Goal: Task Accomplishment & Management: Manage account settings

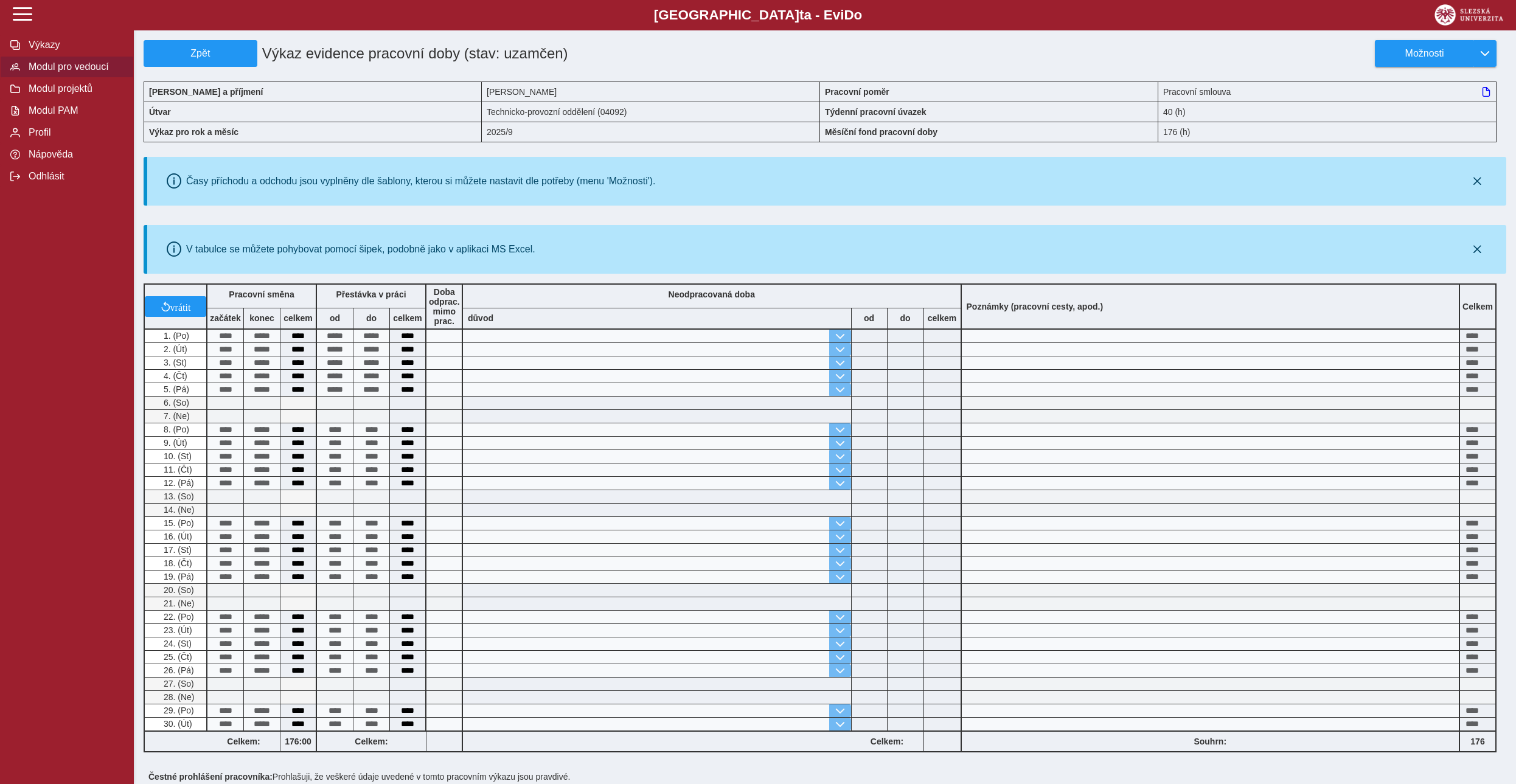
click at [55, 72] on span "Modul pro vedoucí" at bounding box center [74, 67] width 98 height 11
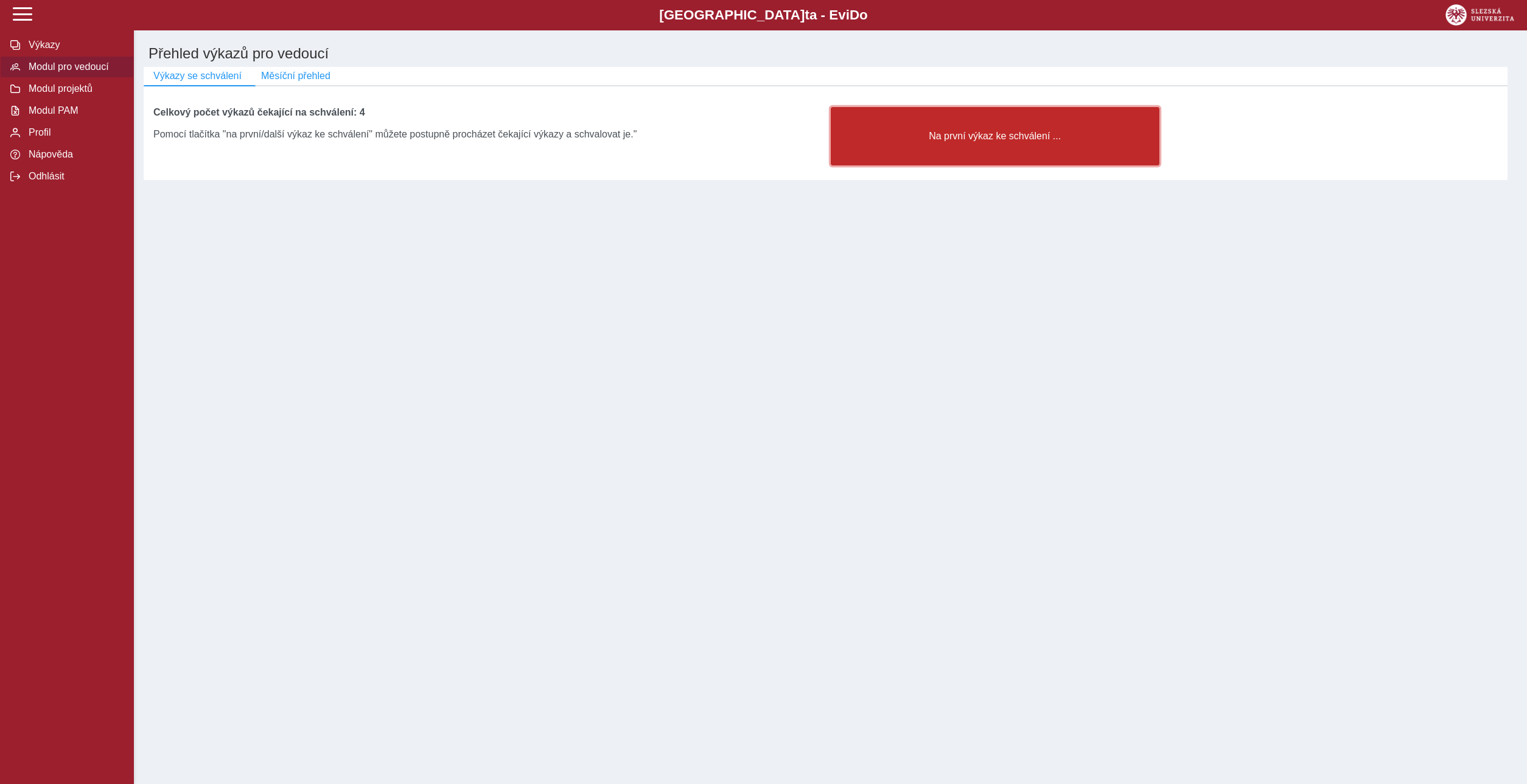
click at [736, 134] on span "Na první výkaz ke schválení ..." at bounding box center [995, 136] width 308 height 11
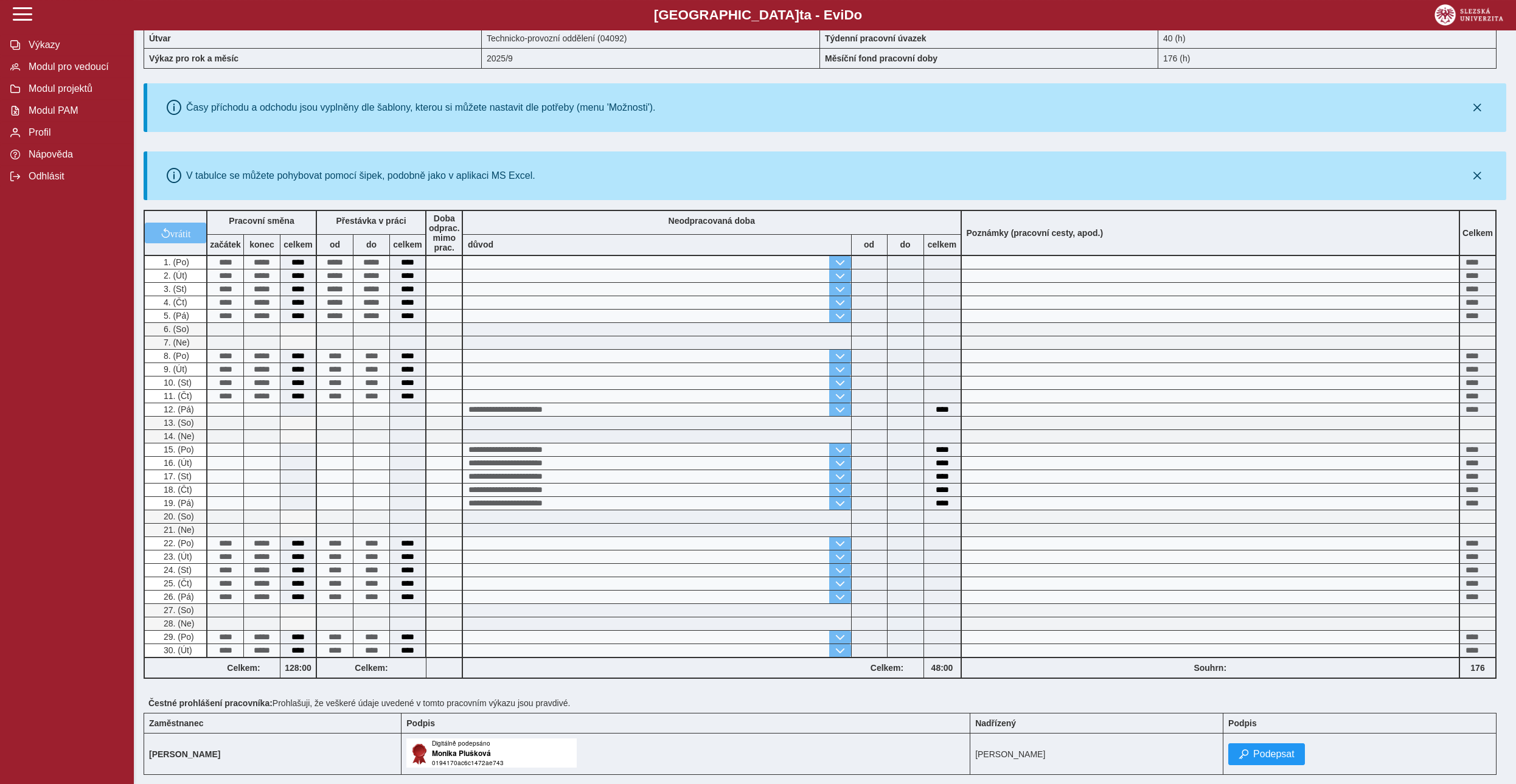
scroll to position [194, 0]
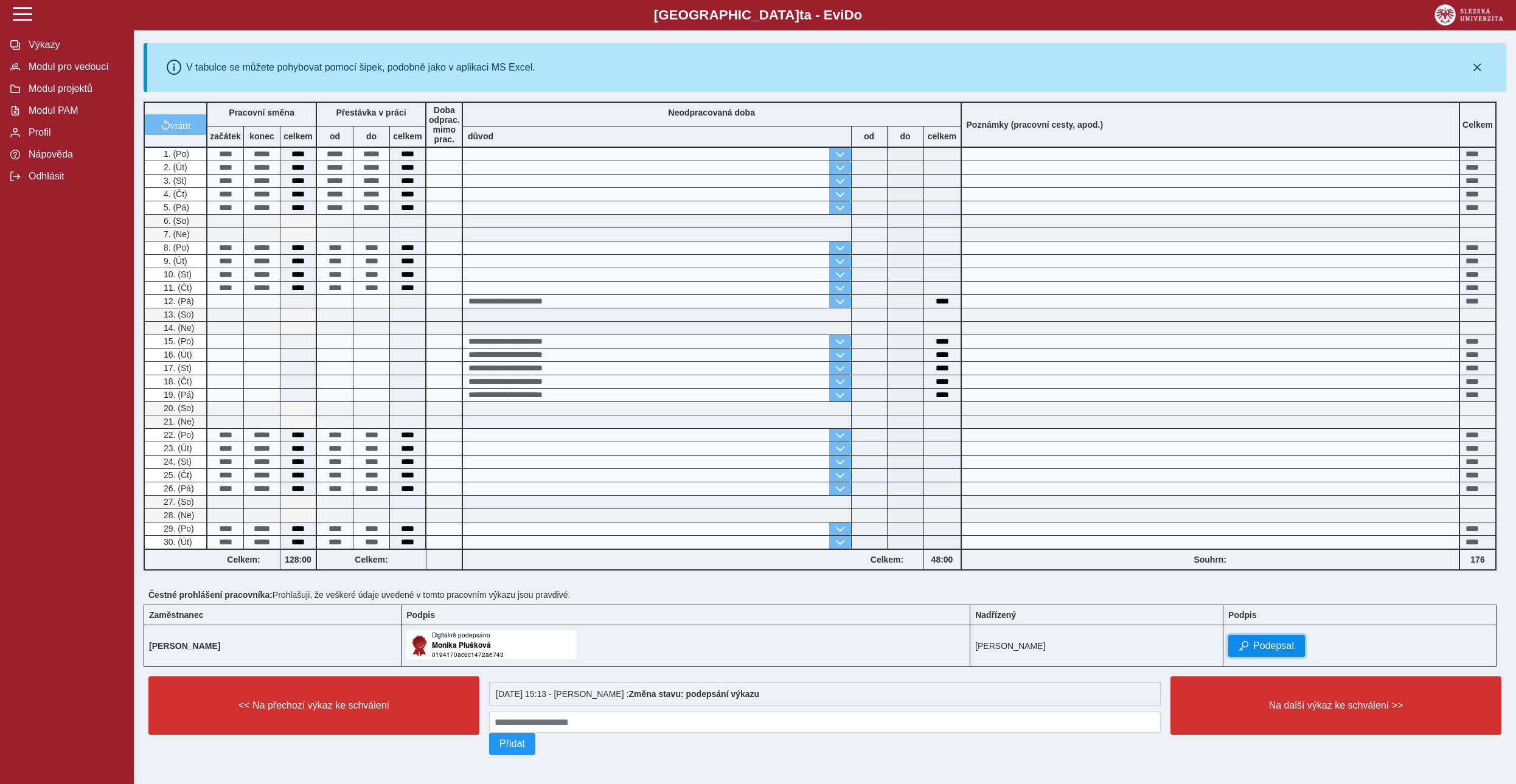
click at [736, 357] on span "Podepsat" at bounding box center [1274, 646] width 41 height 11
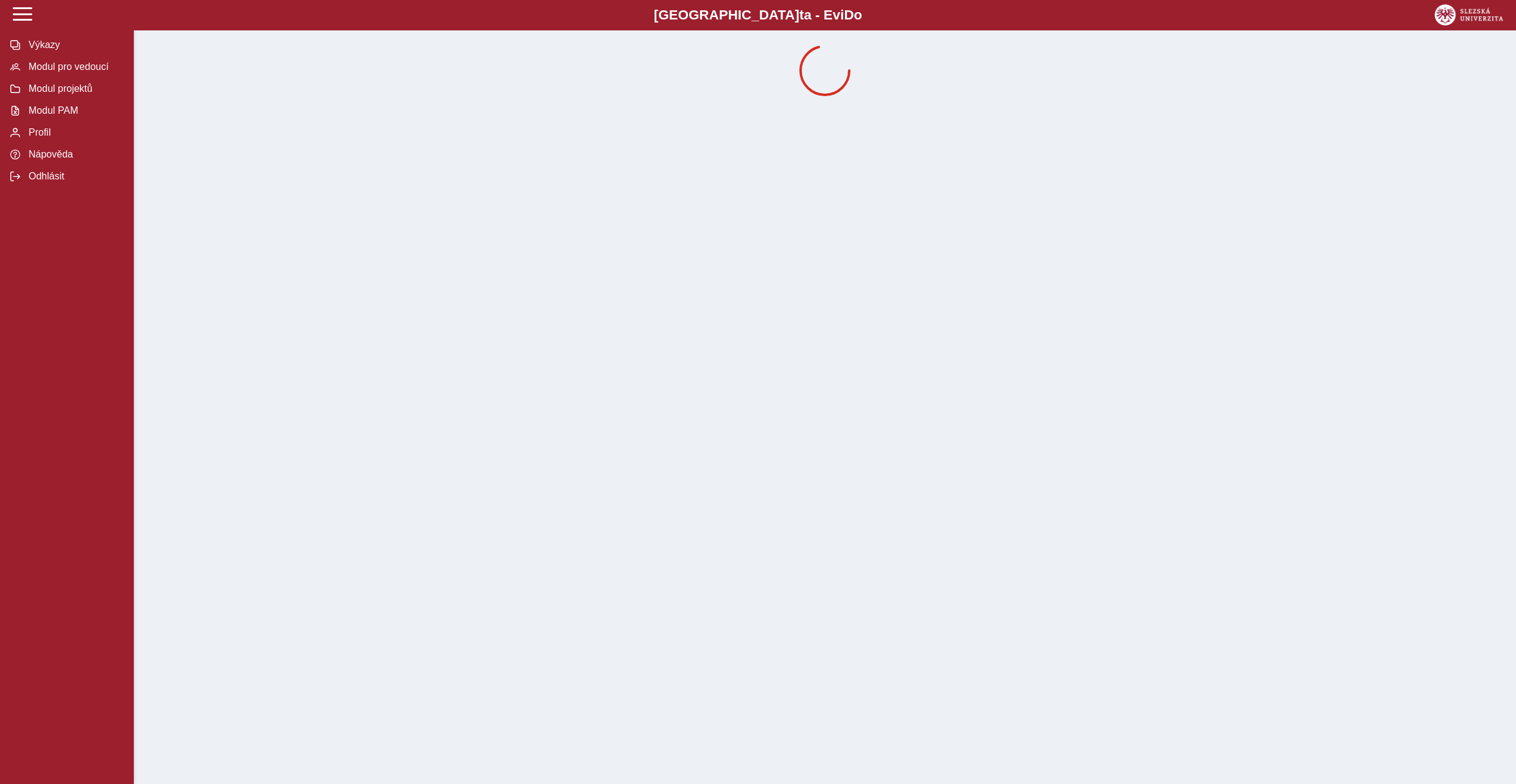
scroll to position [0, 0]
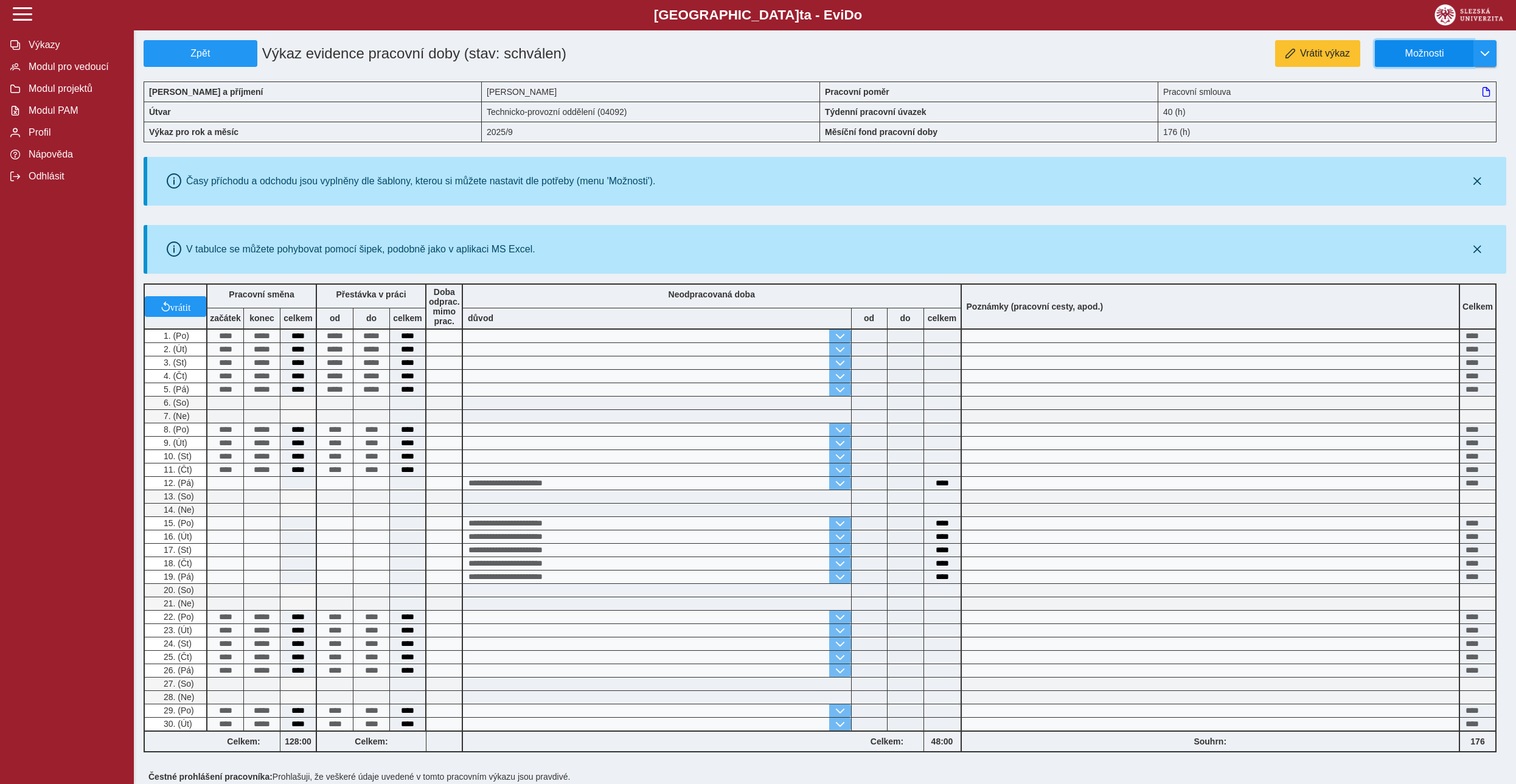
click at [736, 48] on span "Možnosti" at bounding box center [1425, 54] width 78 height 11
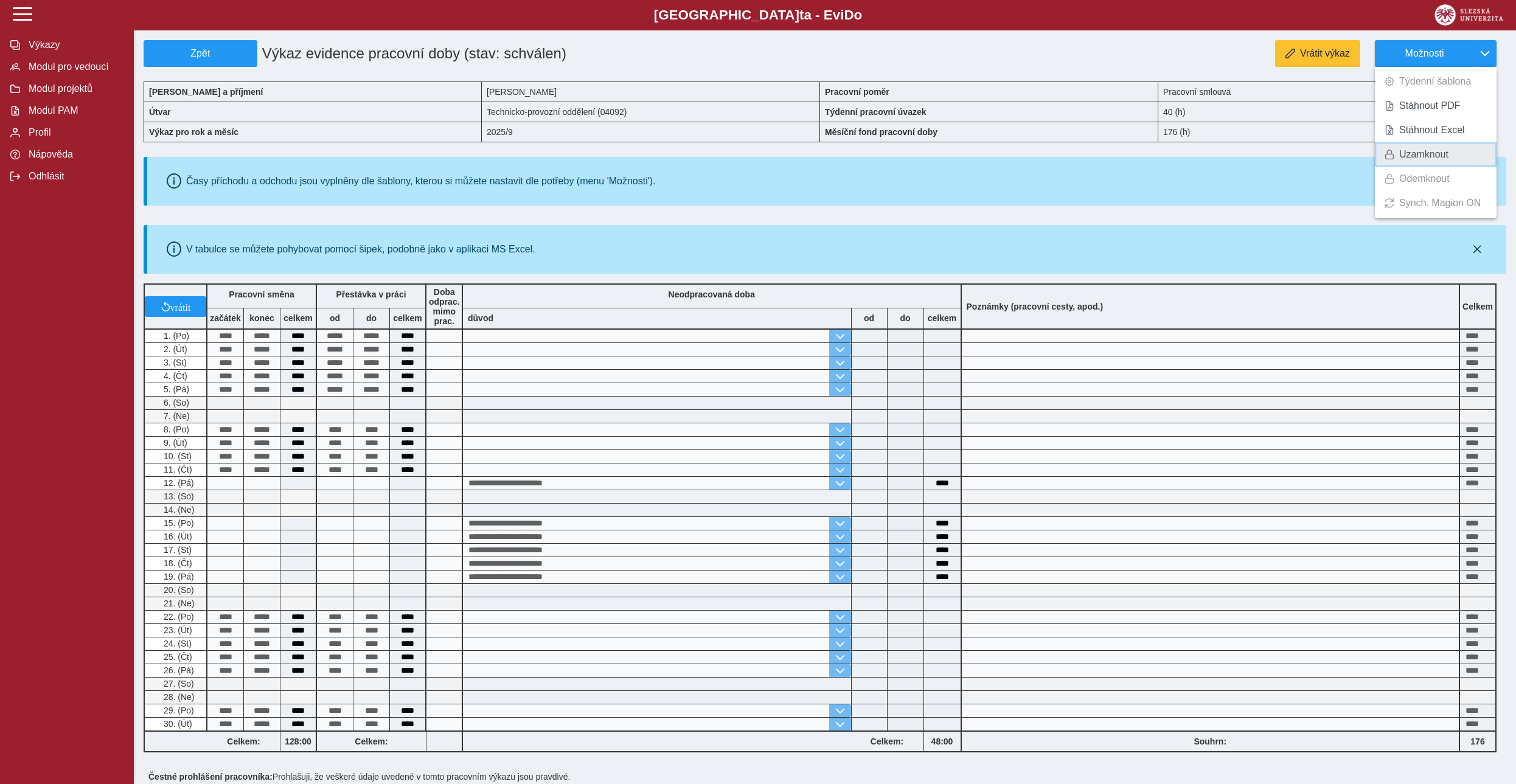
click at [736, 151] on span "Uzamknout" at bounding box center [1424, 154] width 49 height 10
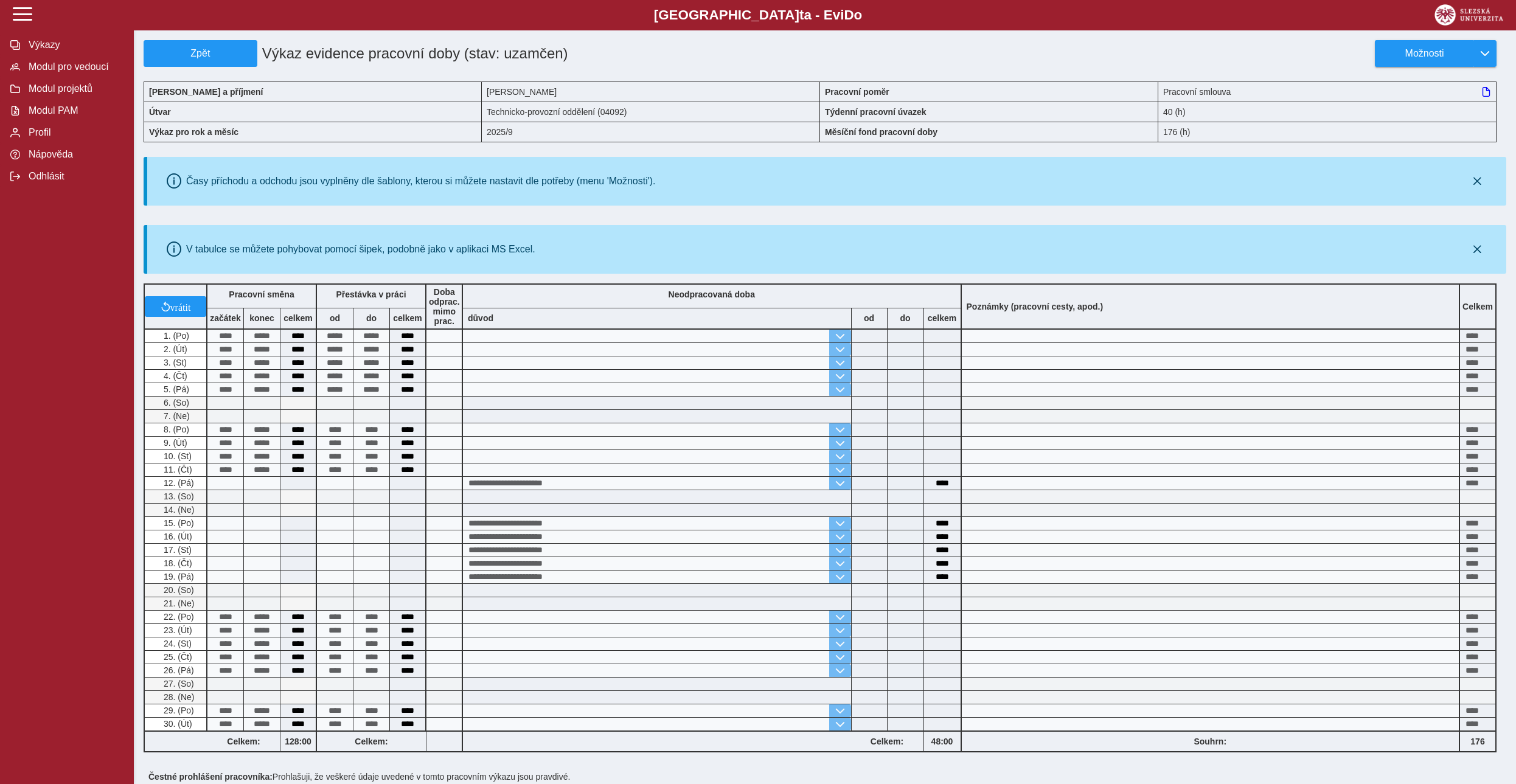
scroll to position [253, 0]
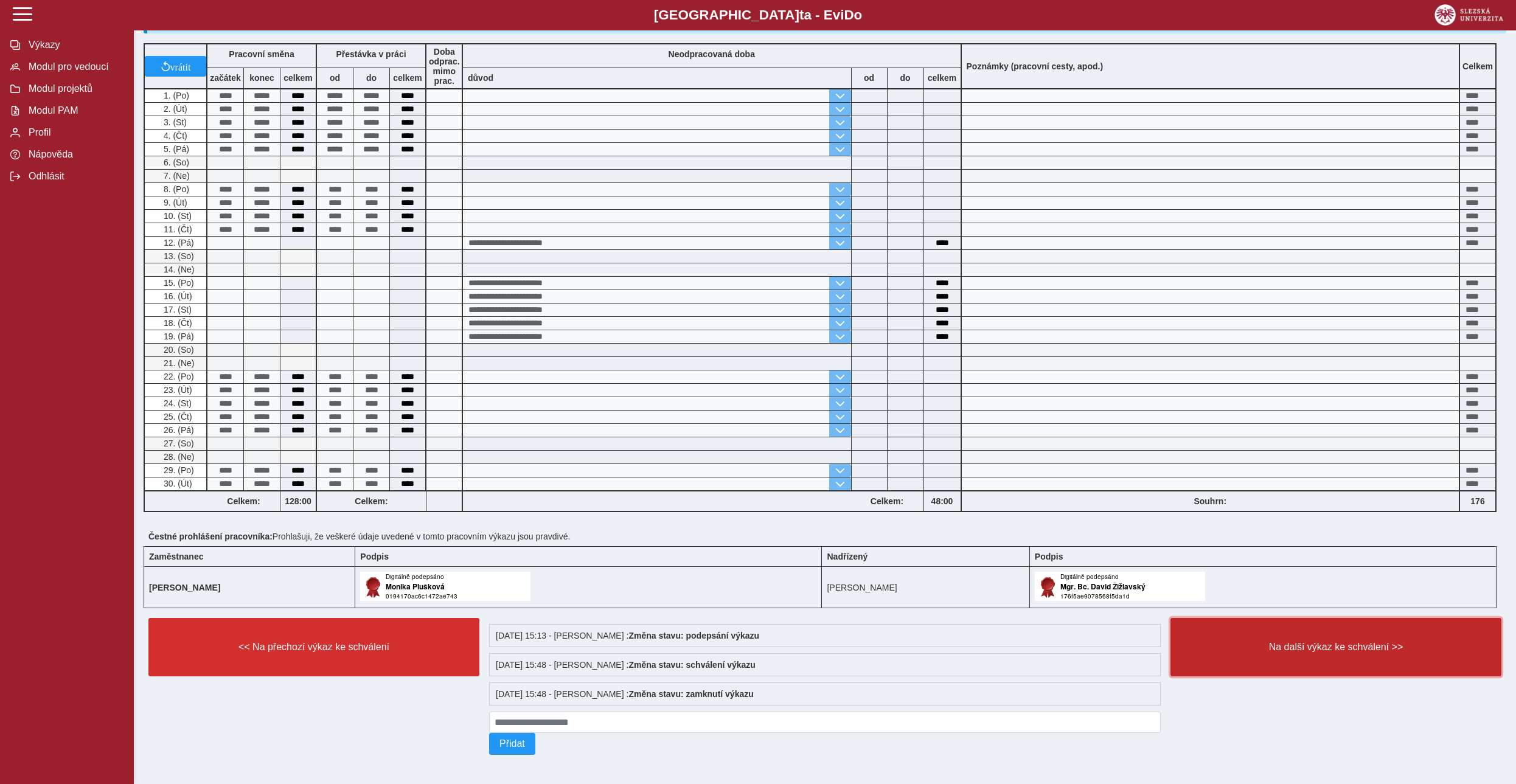
click at [736, 357] on button "Na další výkaz ke schválení >>" at bounding box center [1336, 647] width 331 height 58
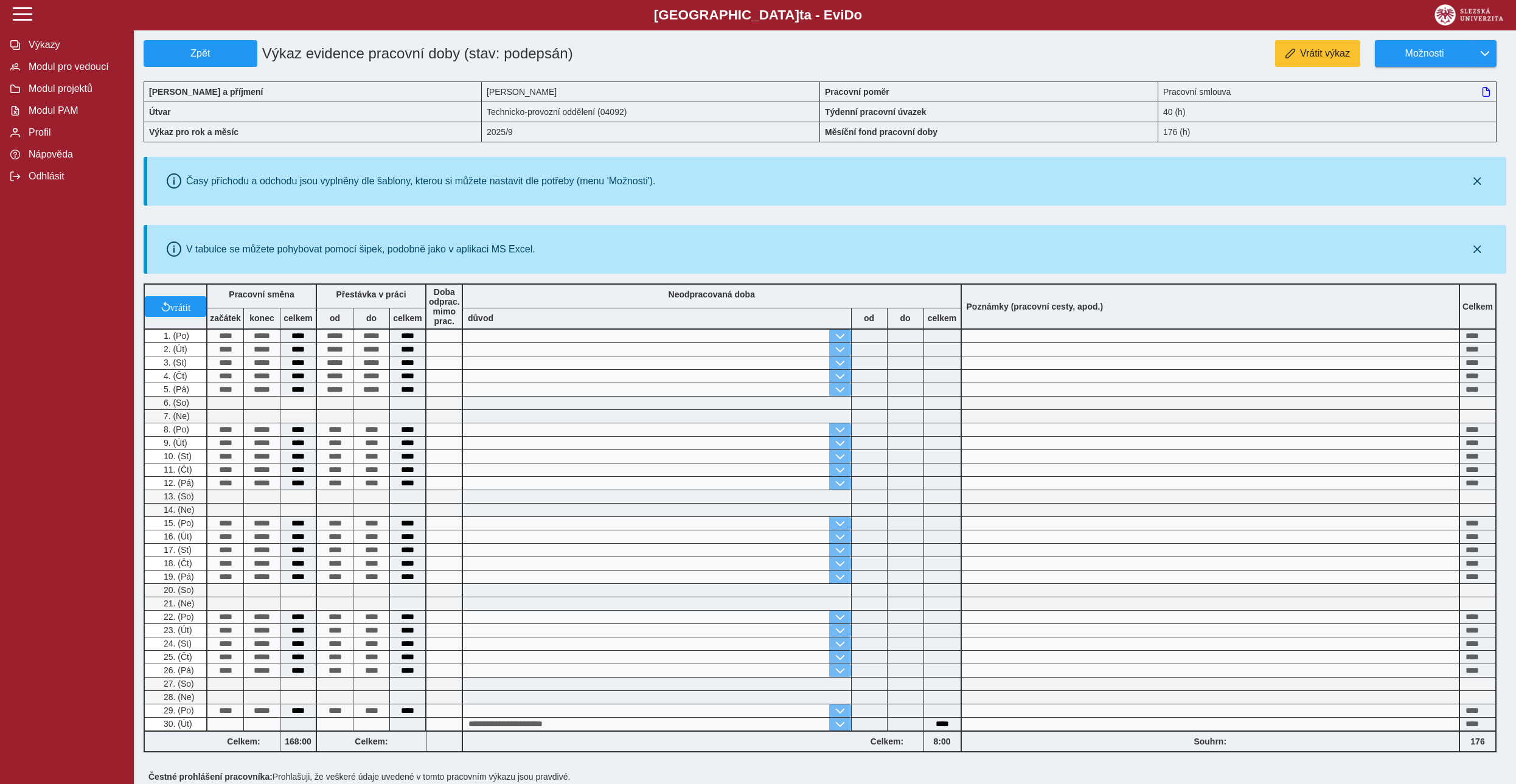
scroll to position [194, 0]
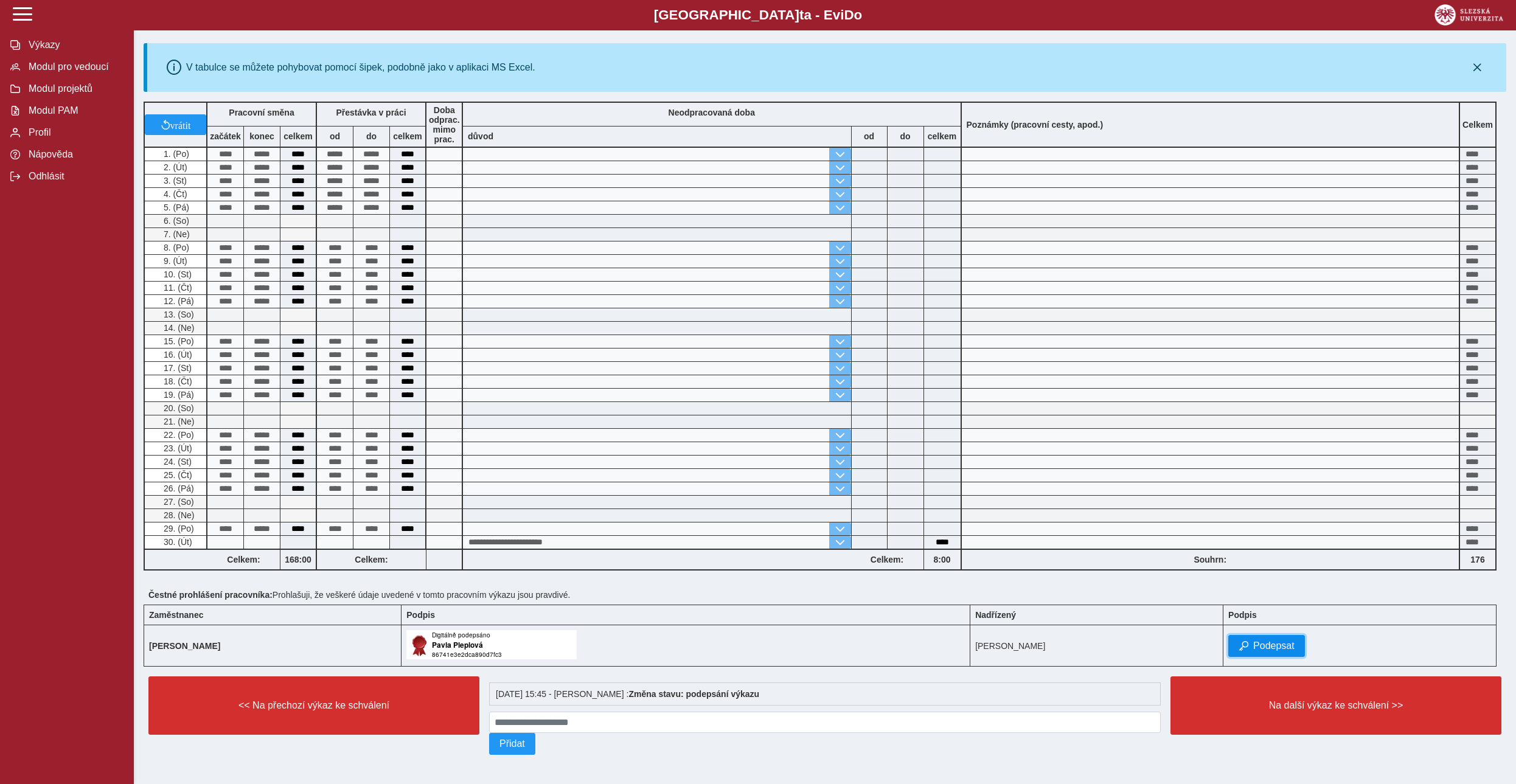
click at [736, 357] on span "Podepsat" at bounding box center [1274, 646] width 41 height 11
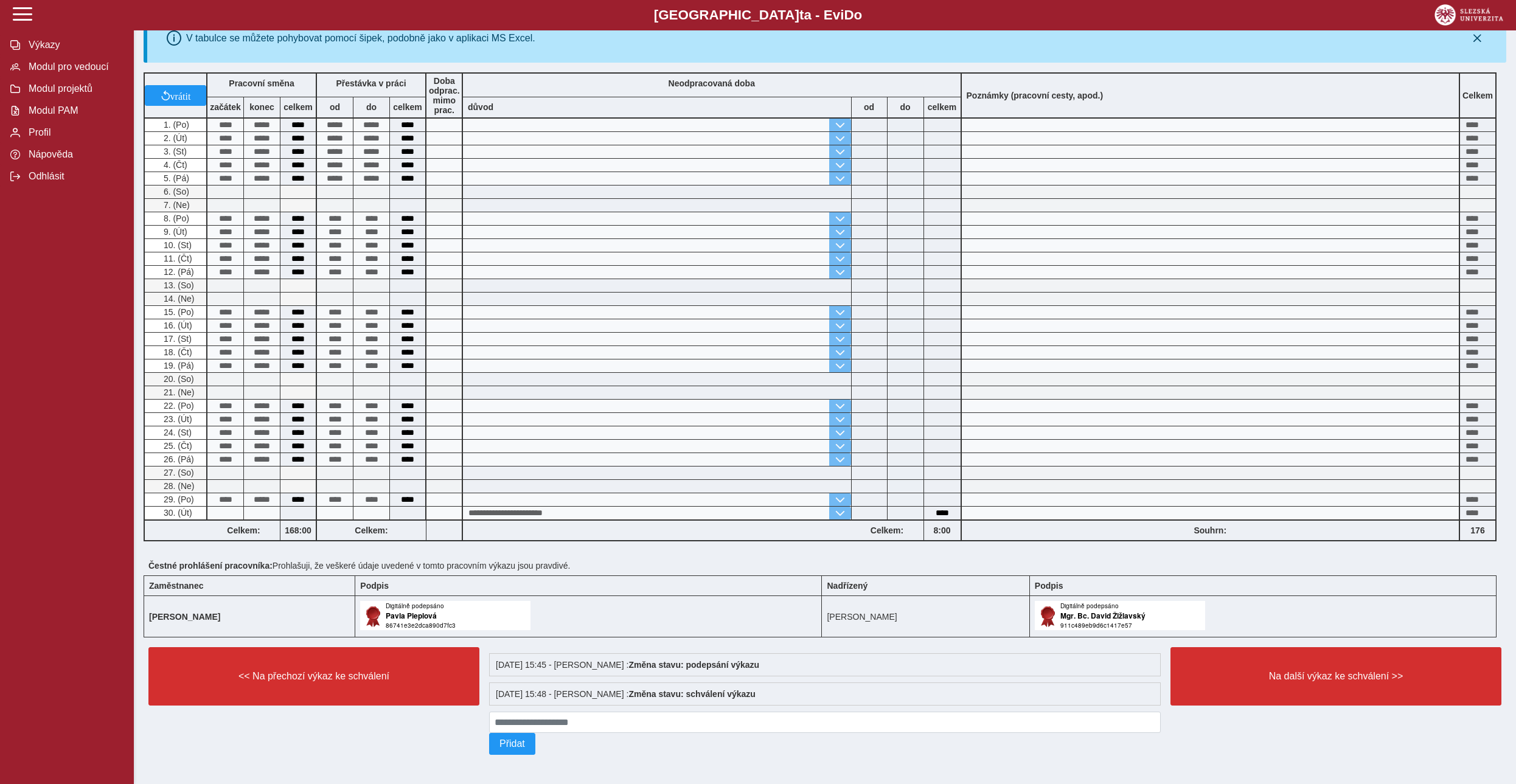
scroll to position [0, 0]
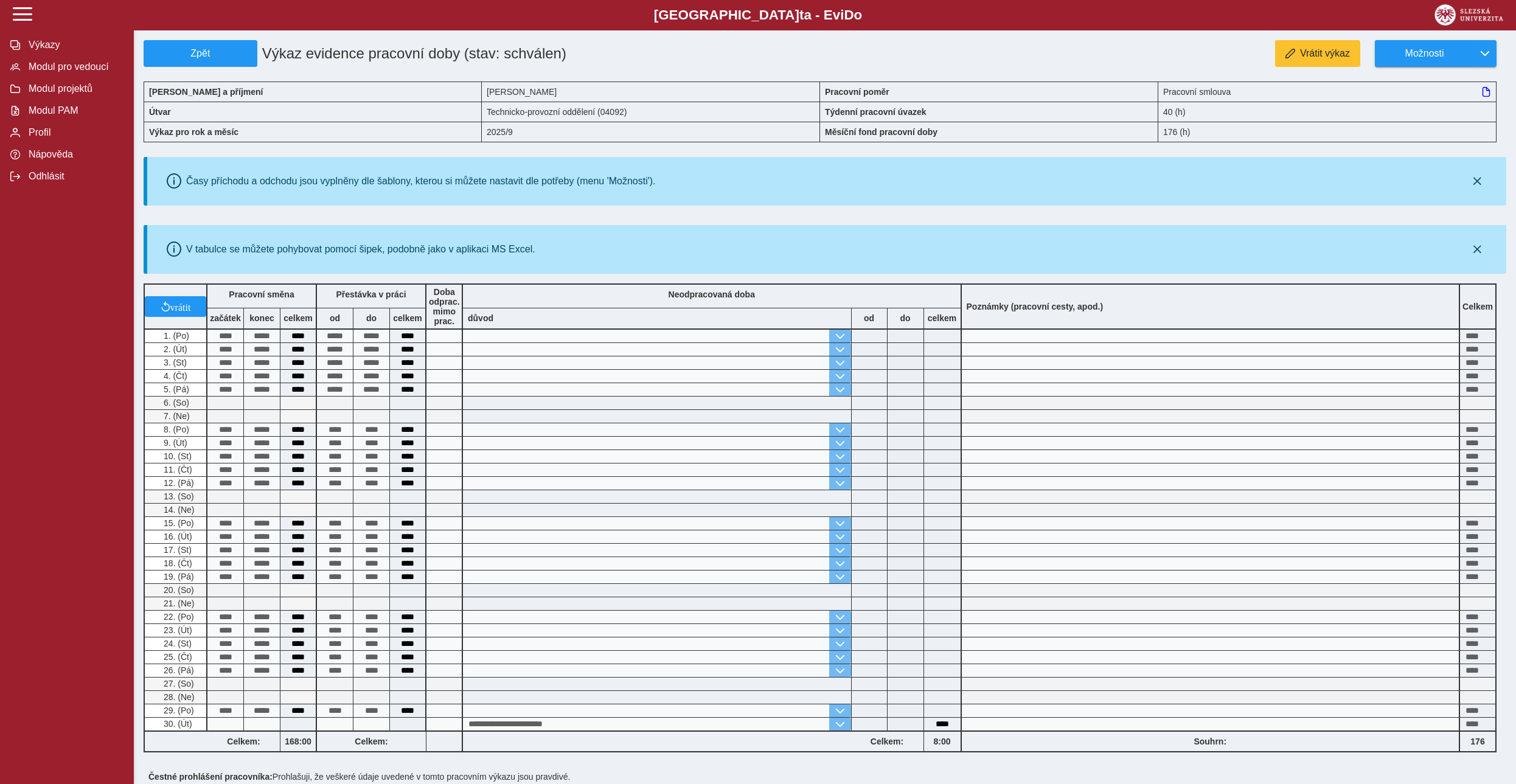
click at [736, 39] on div "Zpět Výkaz evidence pracovní doby (stav: schválen) Vrátit výkaz Možnosti Jméno …" at bounding box center [825, 498] width 1382 height 995
click at [736, 51] on span "Možnosti" at bounding box center [1425, 54] width 78 height 11
click at [736, 145] on link "Uzamknout" at bounding box center [1436, 154] width 121 height 25
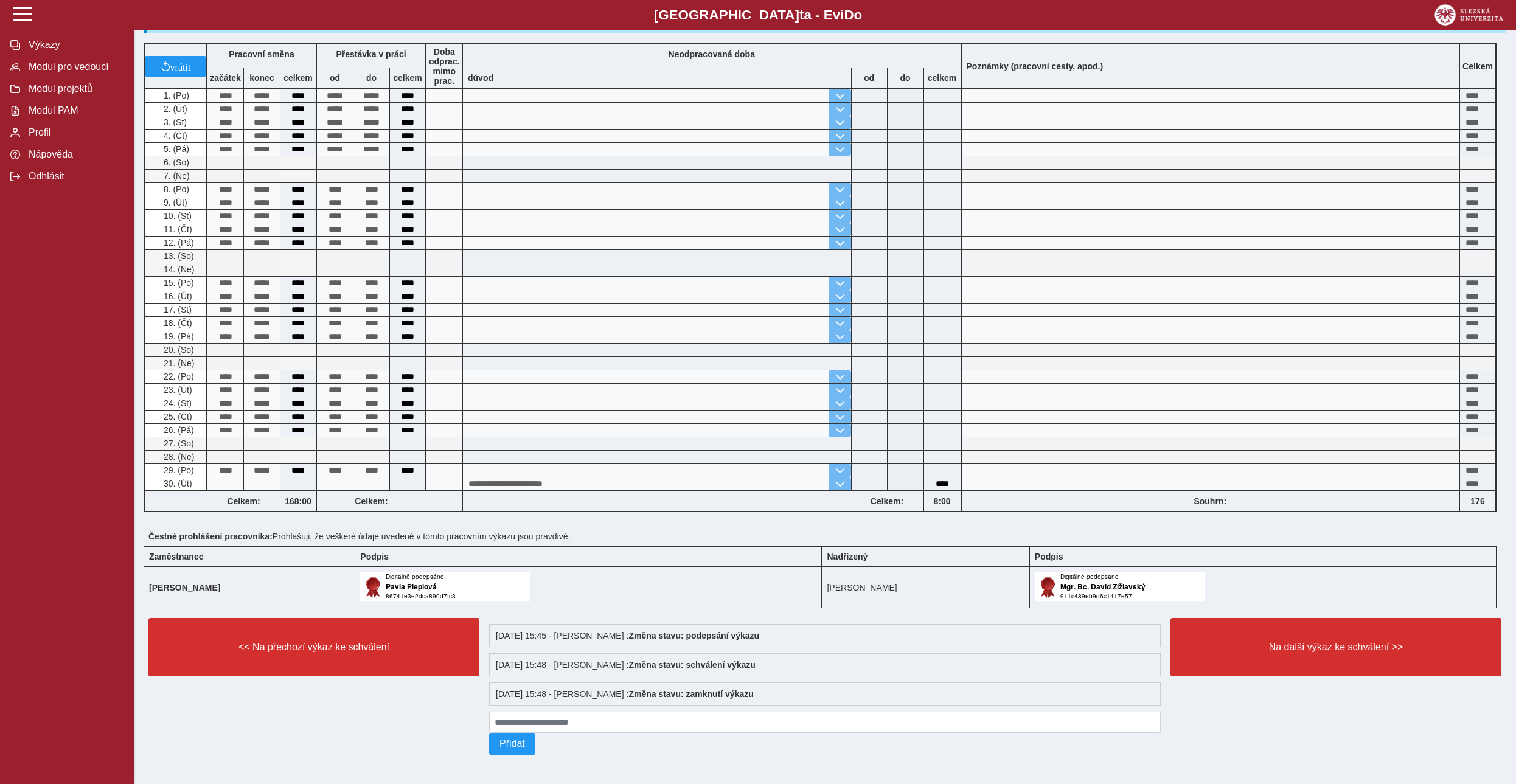
click at [736, 357] on div "Na další výkaz ke schválení >>" at bounding box center [1336, 686] width 341 height 147
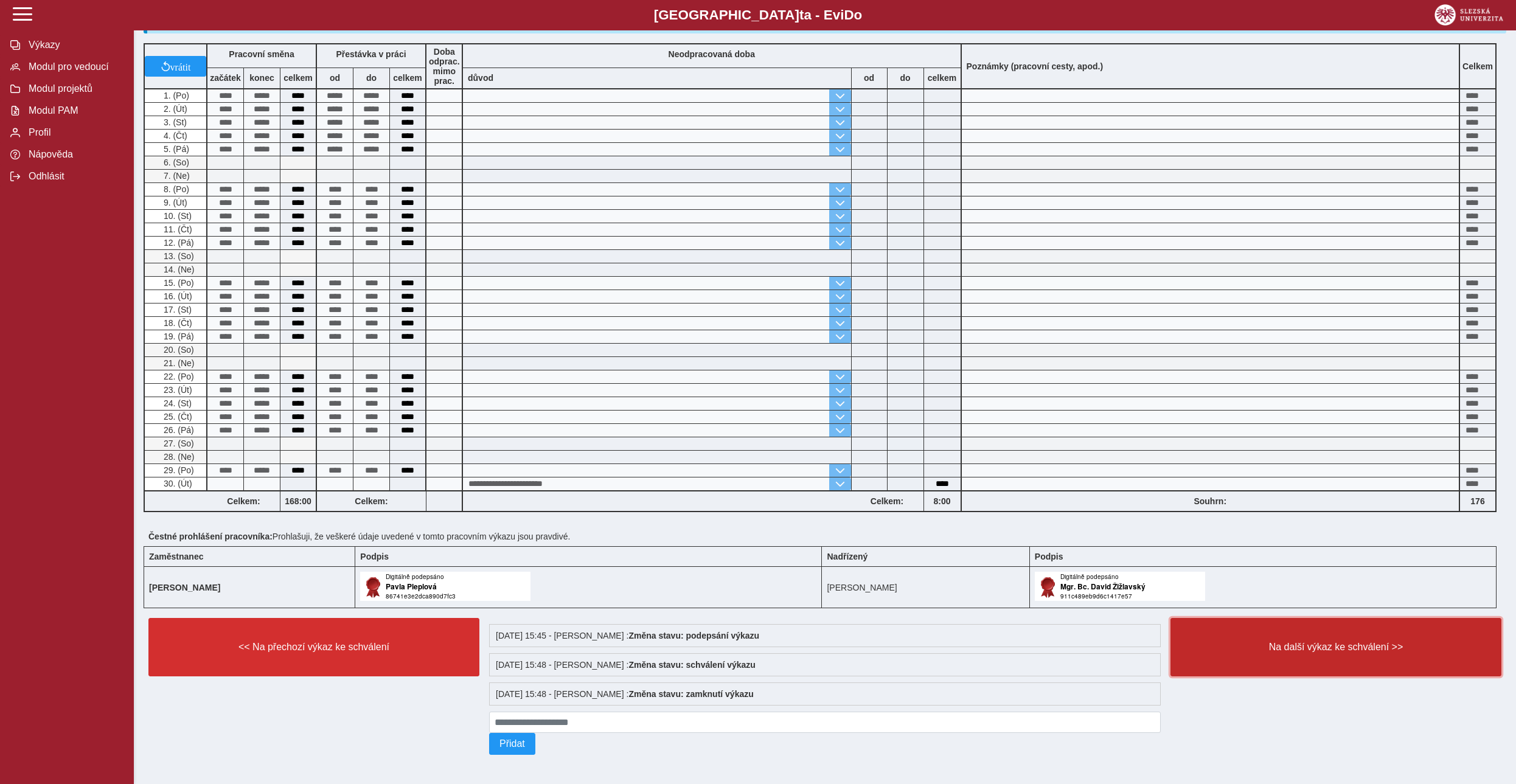
click at [736, 357] on button "Na další výkaz ke schválení >>" at bounding box center [1336, 647] width 331 height 58
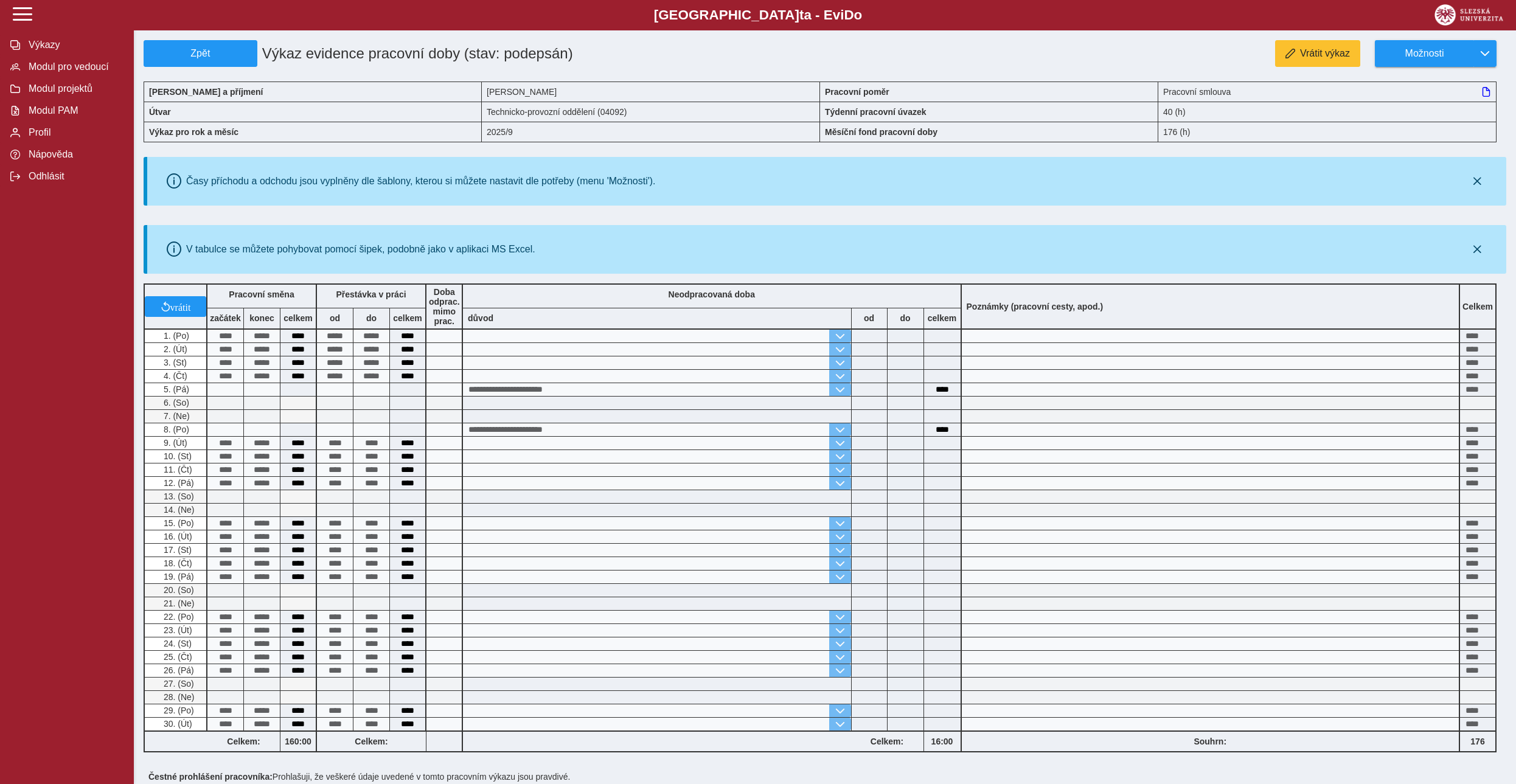
scroll to position [194, 0]
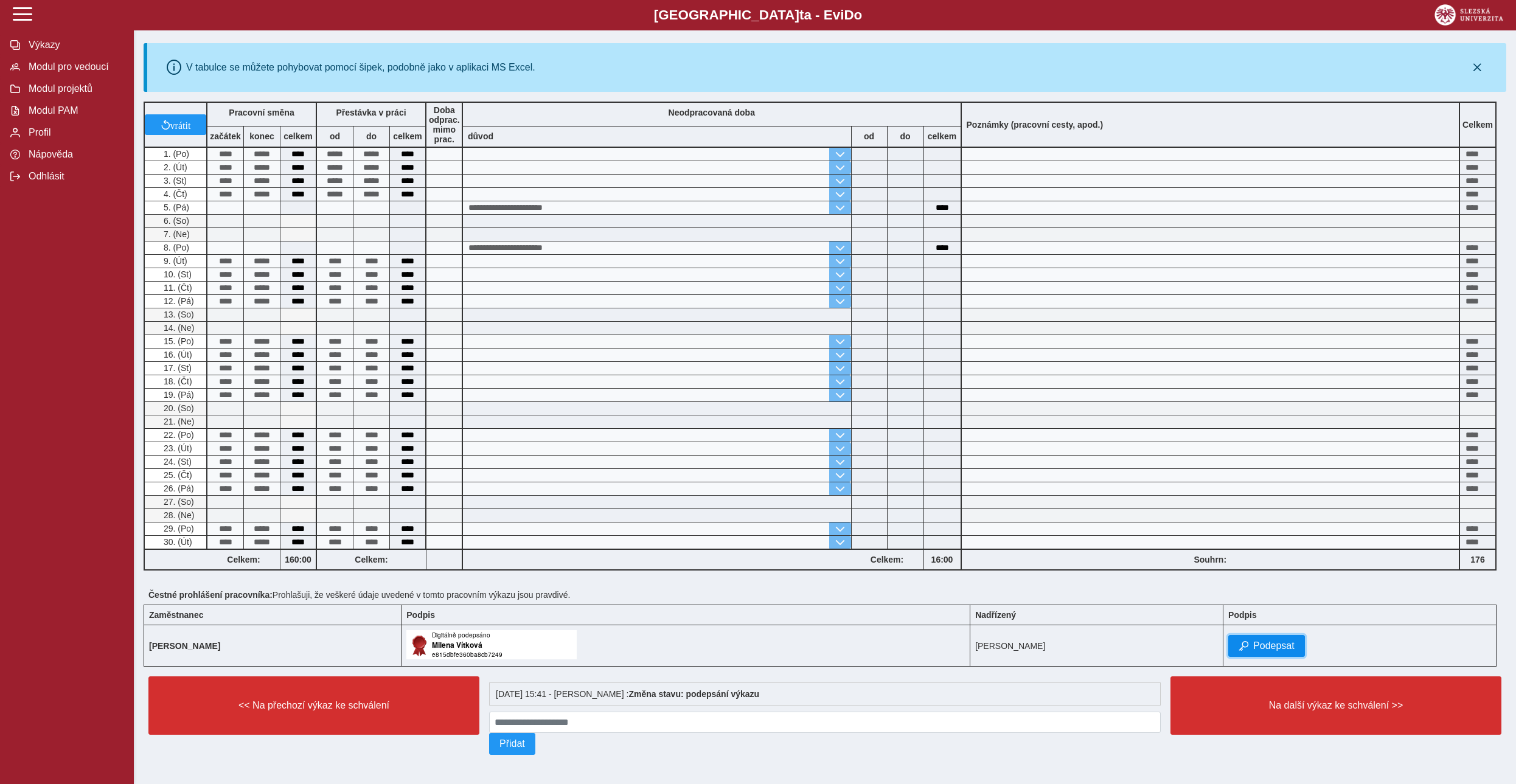
click at [736, 357] on span "Podepsat" at bounding box center [1274, 646] width 41 height 11
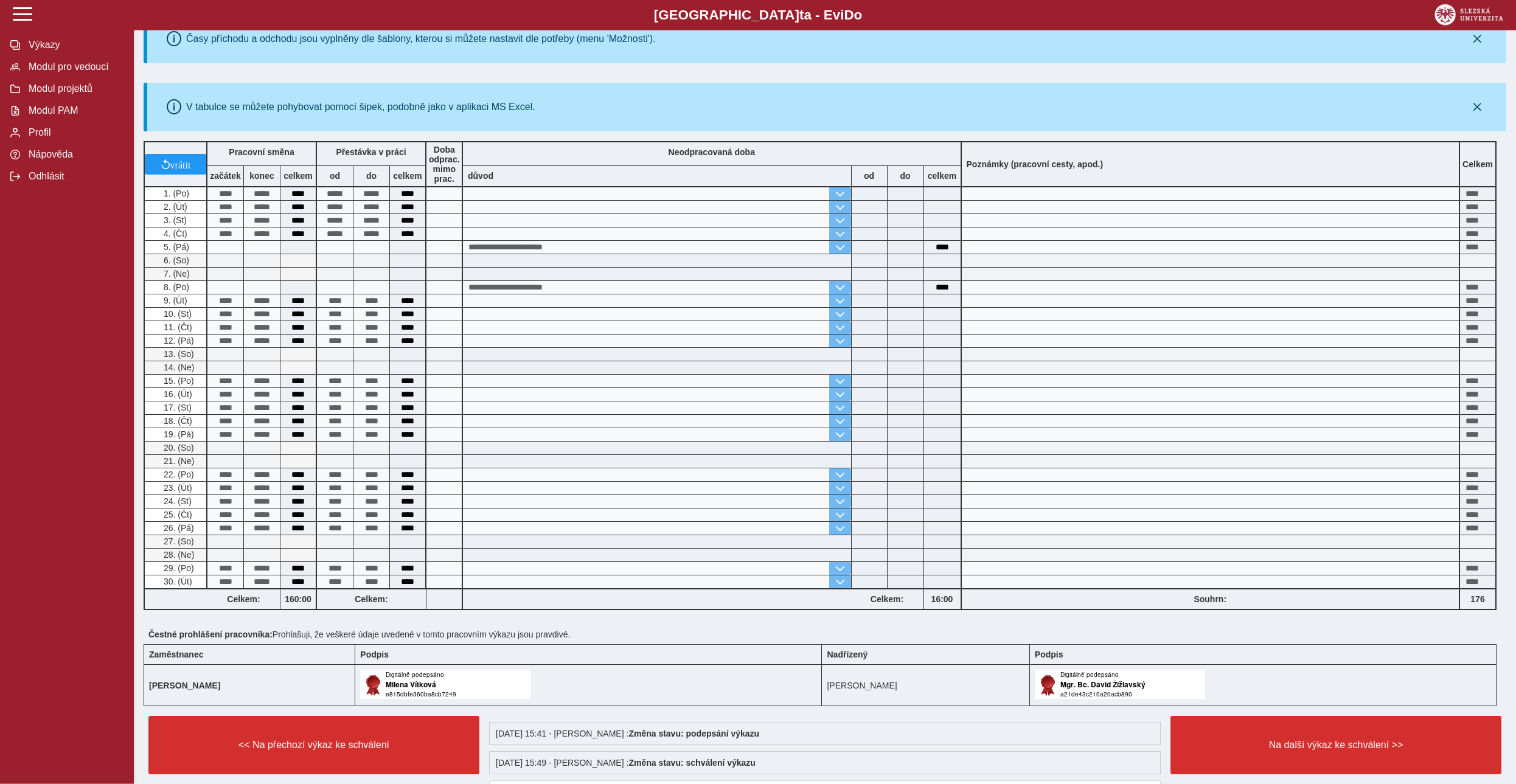
scroll to position [0, 0]
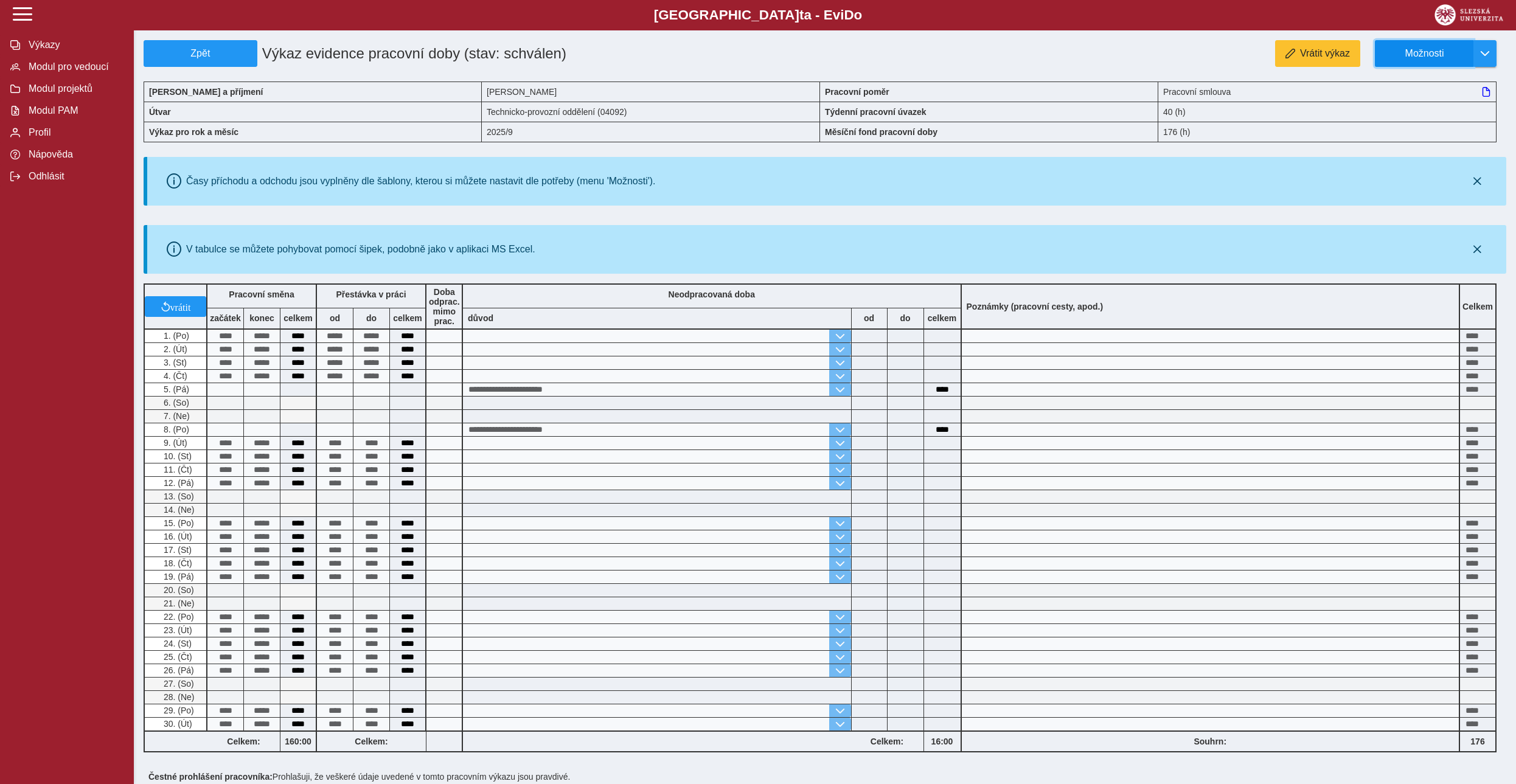
drag, startPoint x: 1408, startPoint y: 55, endPoint x: 1410, endPoint y: 63, distance: 8.2
click at [736, 55] on span "Možnosti" at bounding box center [1425, 54] width 78 height 11
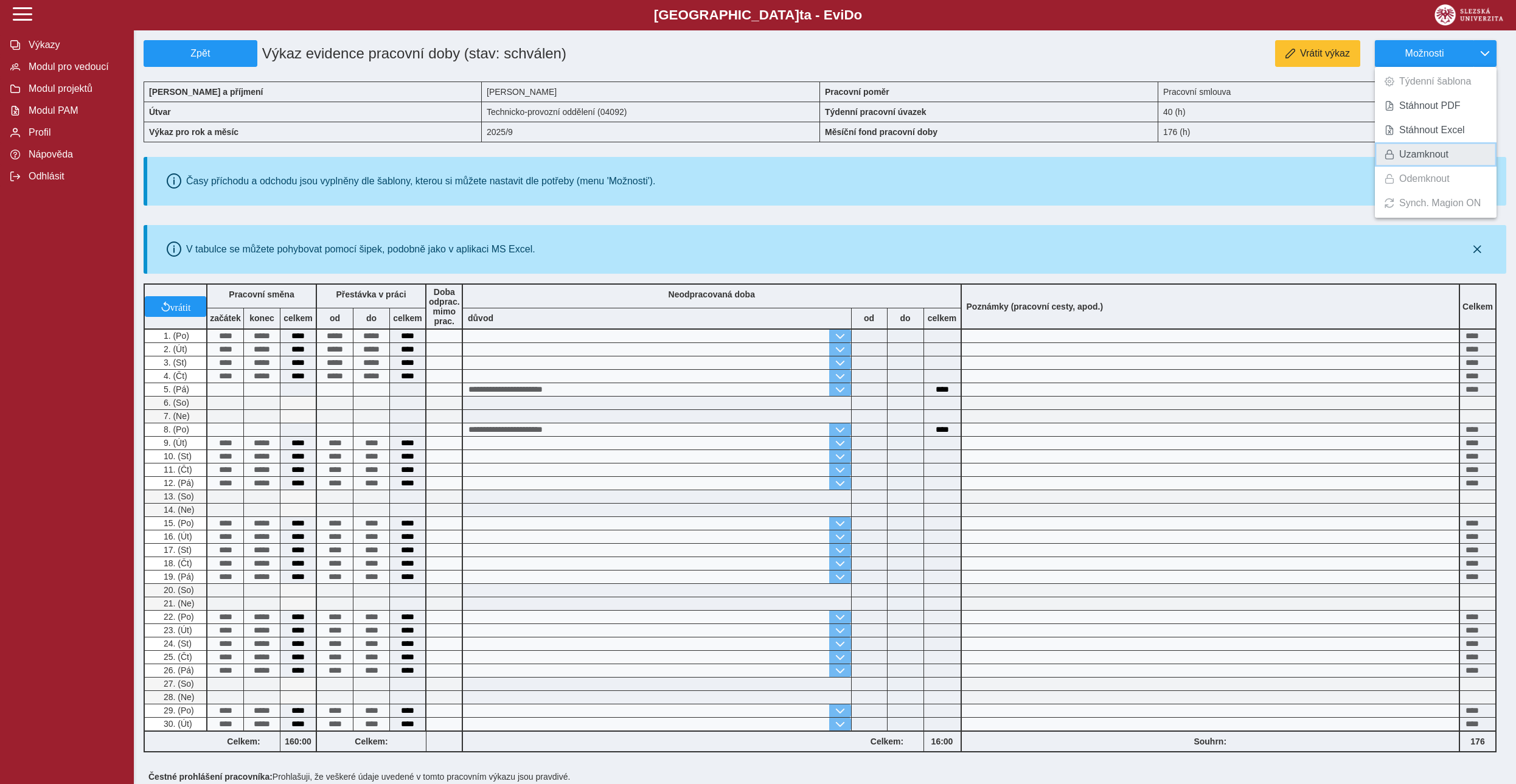
click at [736, 150] on span "Uzamknout" at bounding box center [1424, 154] width 49 height 10
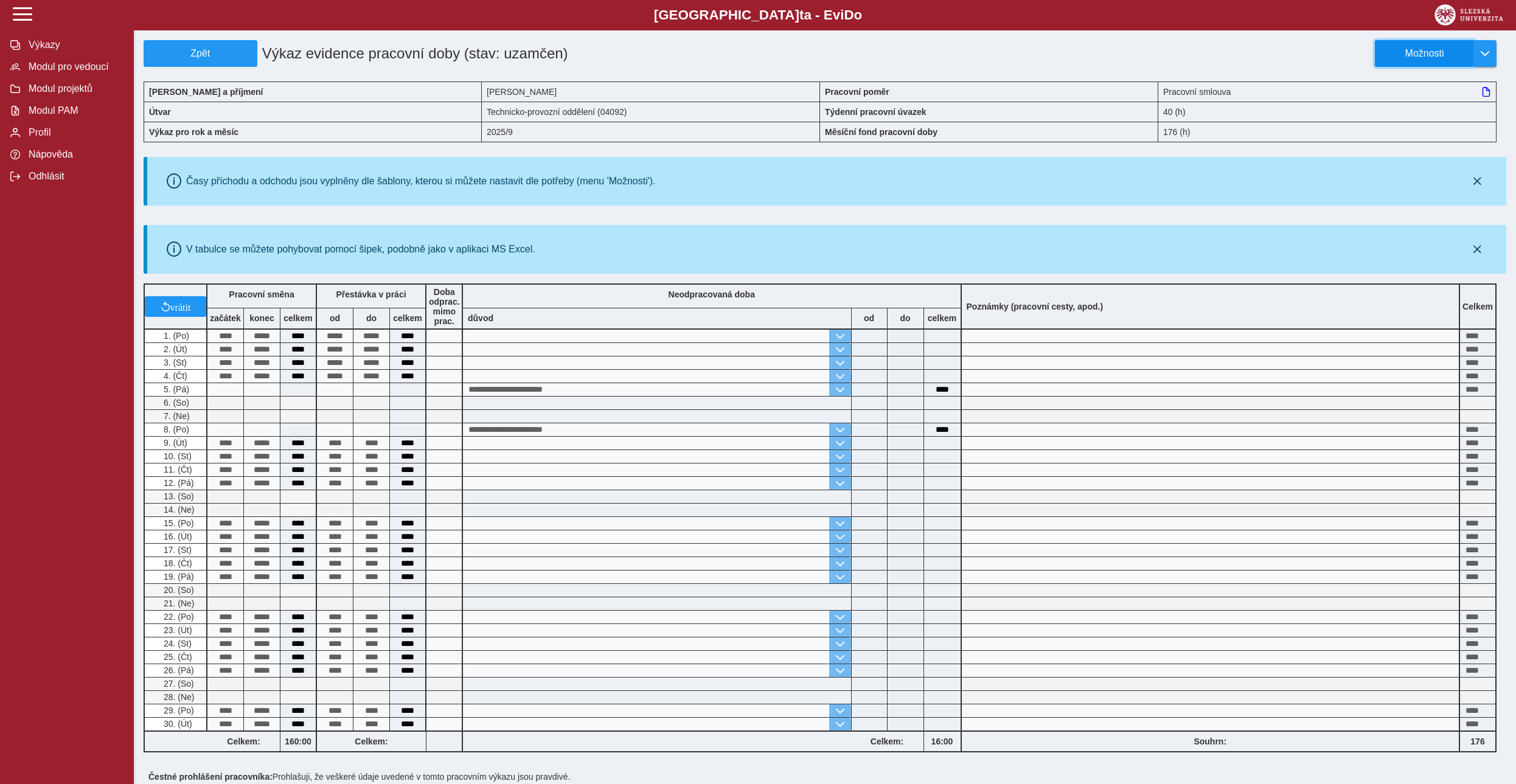
click at [736, 53] on span "Možnosti" at bounding box center [1425, 54] width 78 height 11
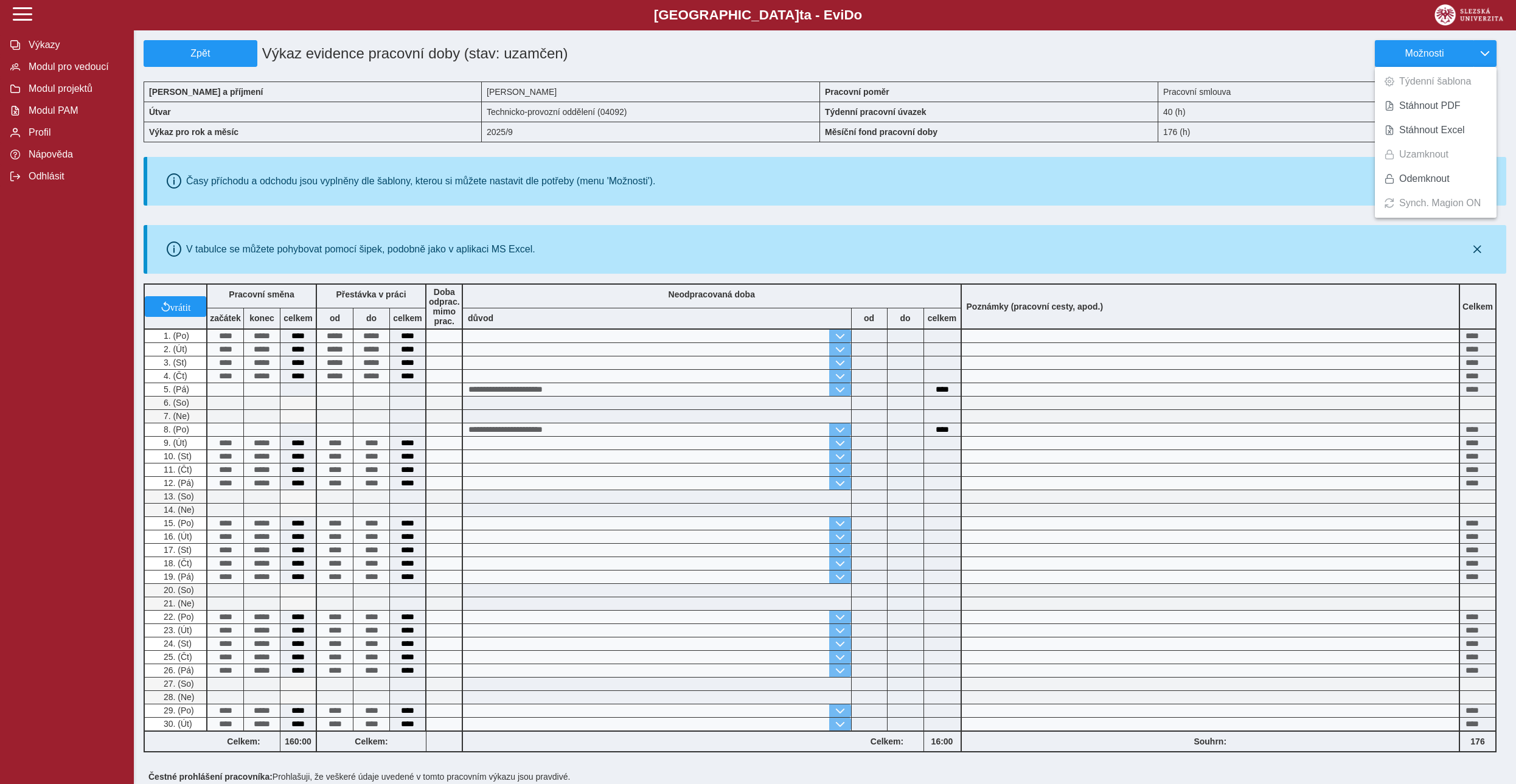
click at [736, 181] on div "Časy příchodu a odchodu jsou vyplněny dle šablony, kterou si můžete nastavit dl…" at bounding box center [826, 181] width 1349 height 39
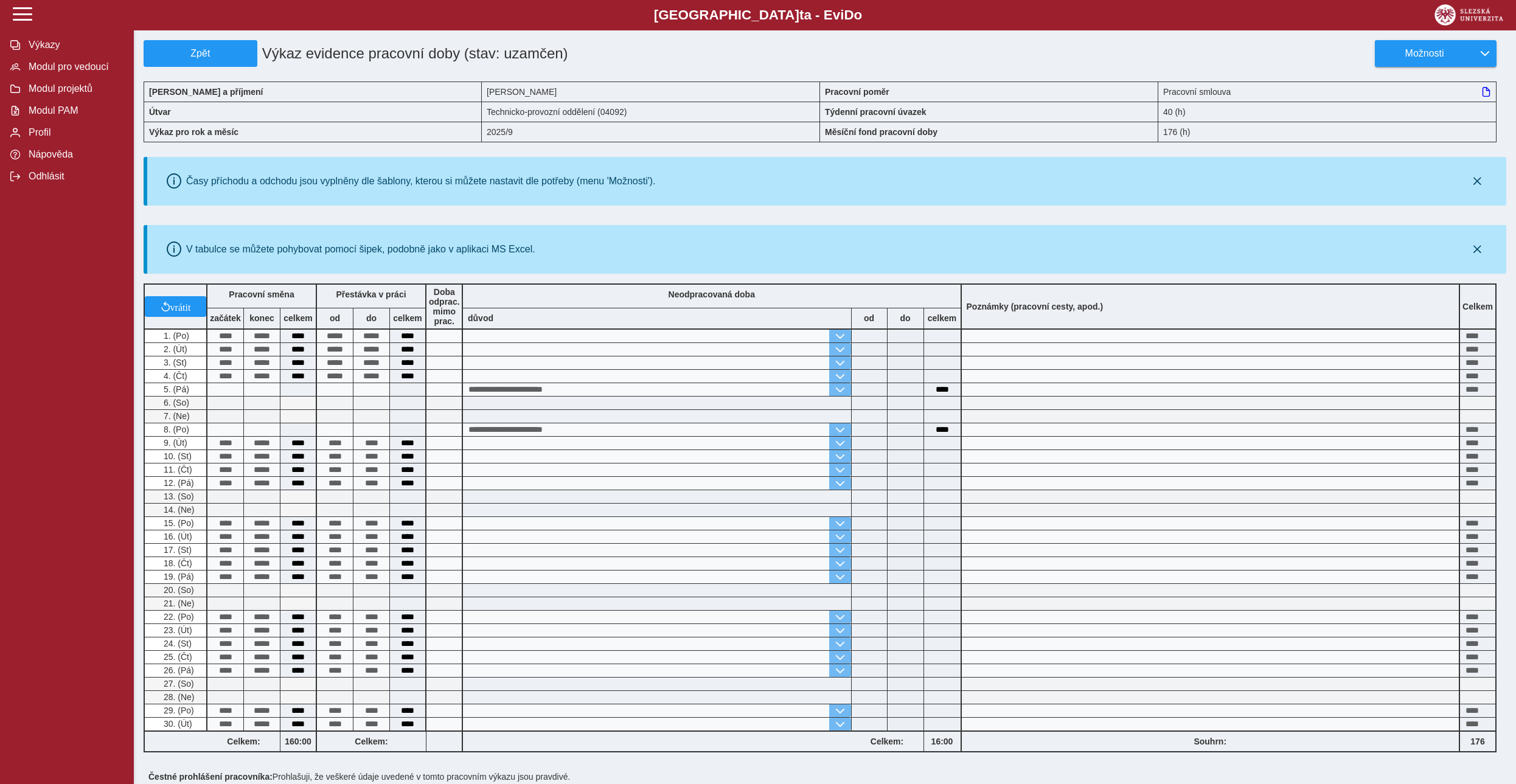
scroll to position [253, 0]
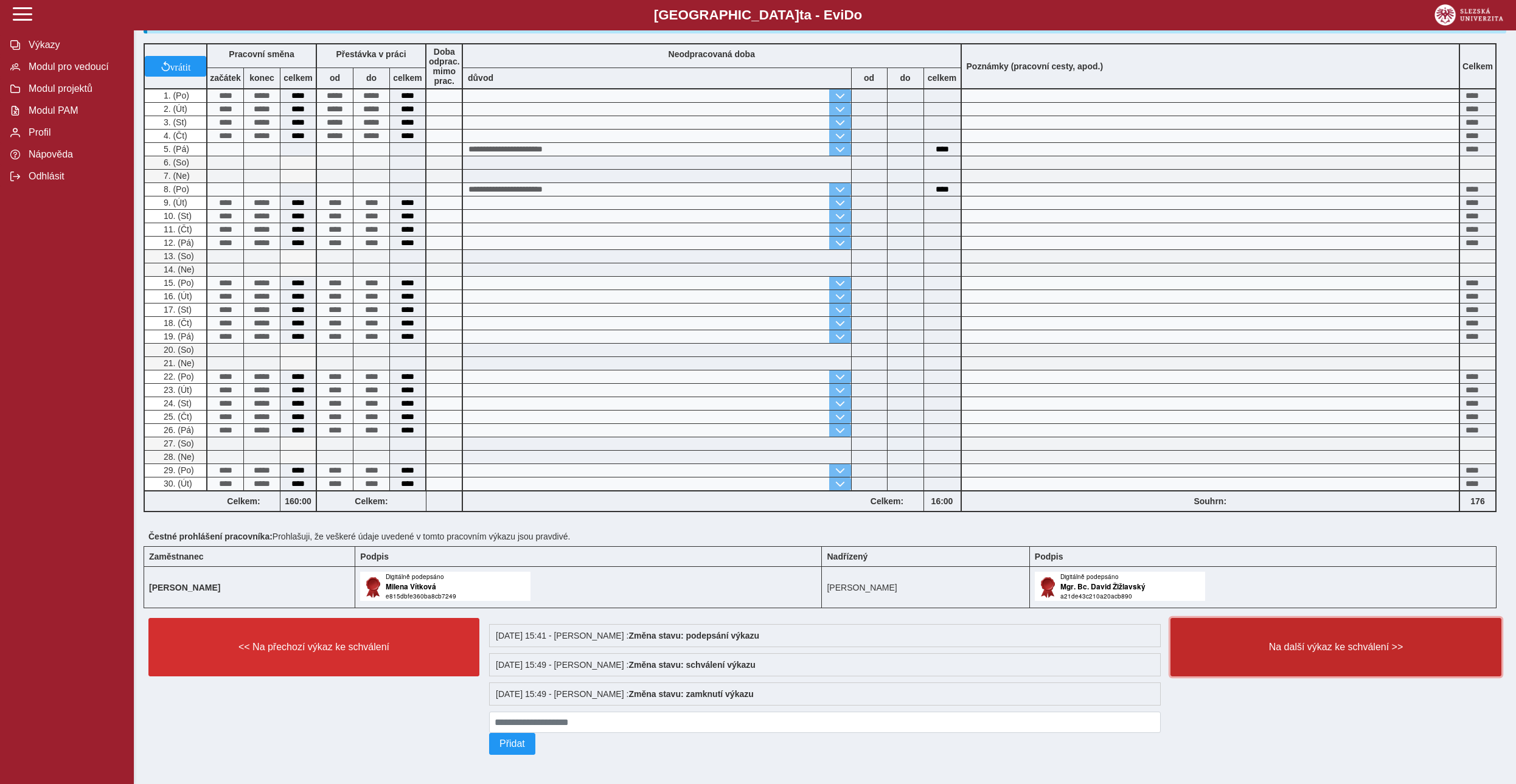
click at [736, 357] on span "Na další výkaz ke schválení >>" at bounding box center [1336, 647] width 310 height 11
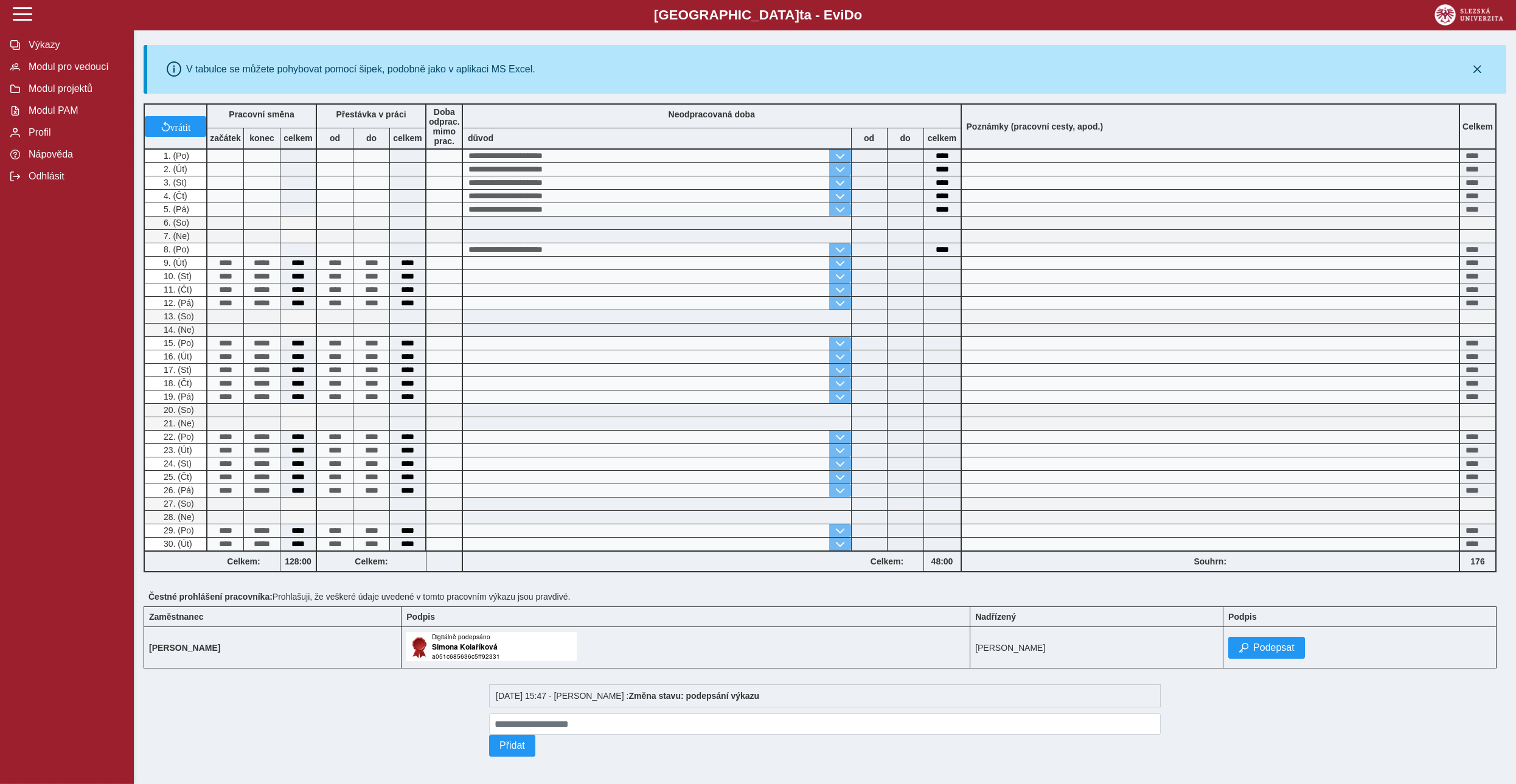
scroll to position [186, 0]
click at [736, 357] on span "Podepsat" at bounding box center [1274, 646] width 41 height 11
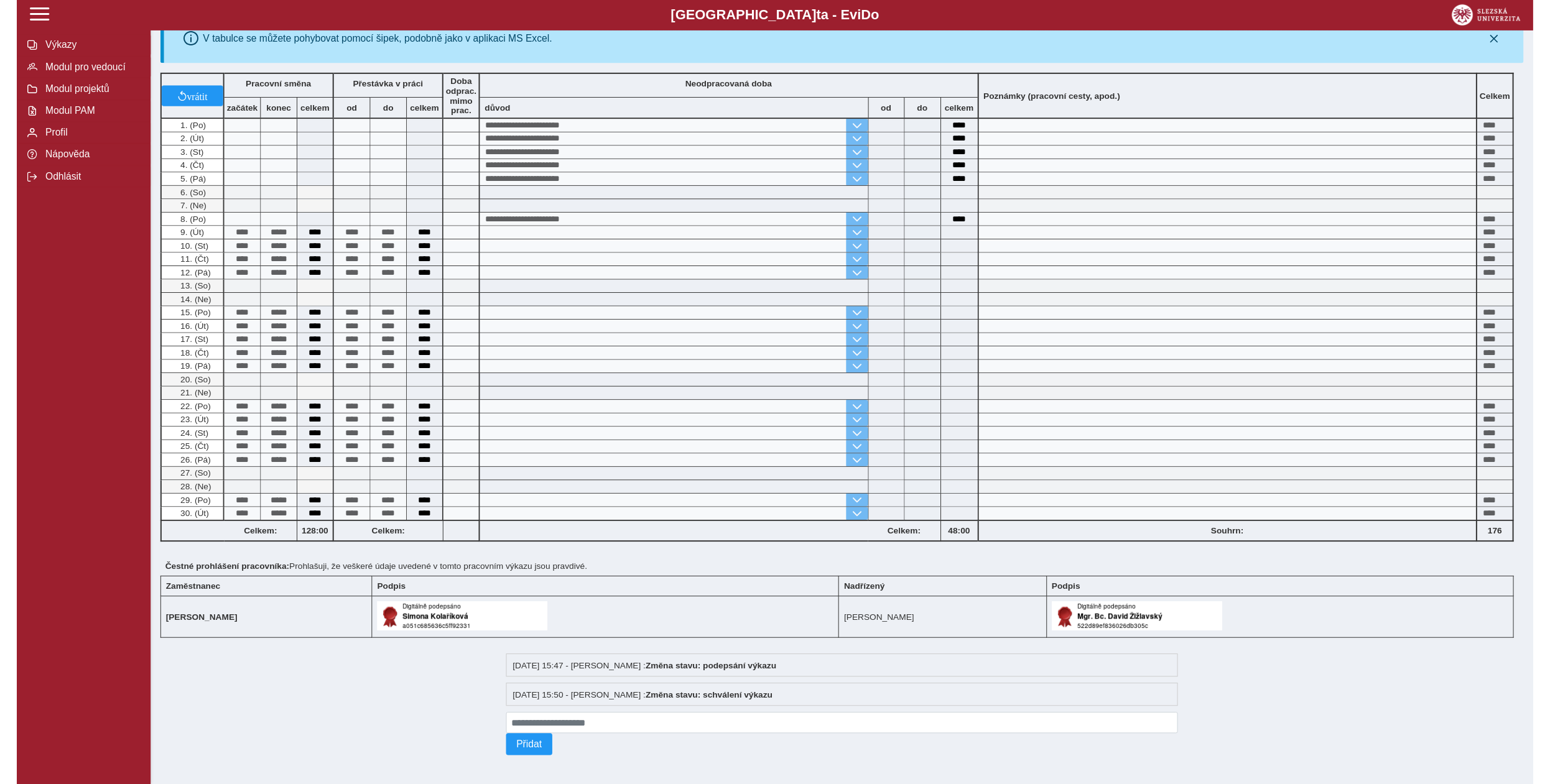
scroll to position [0, 0]
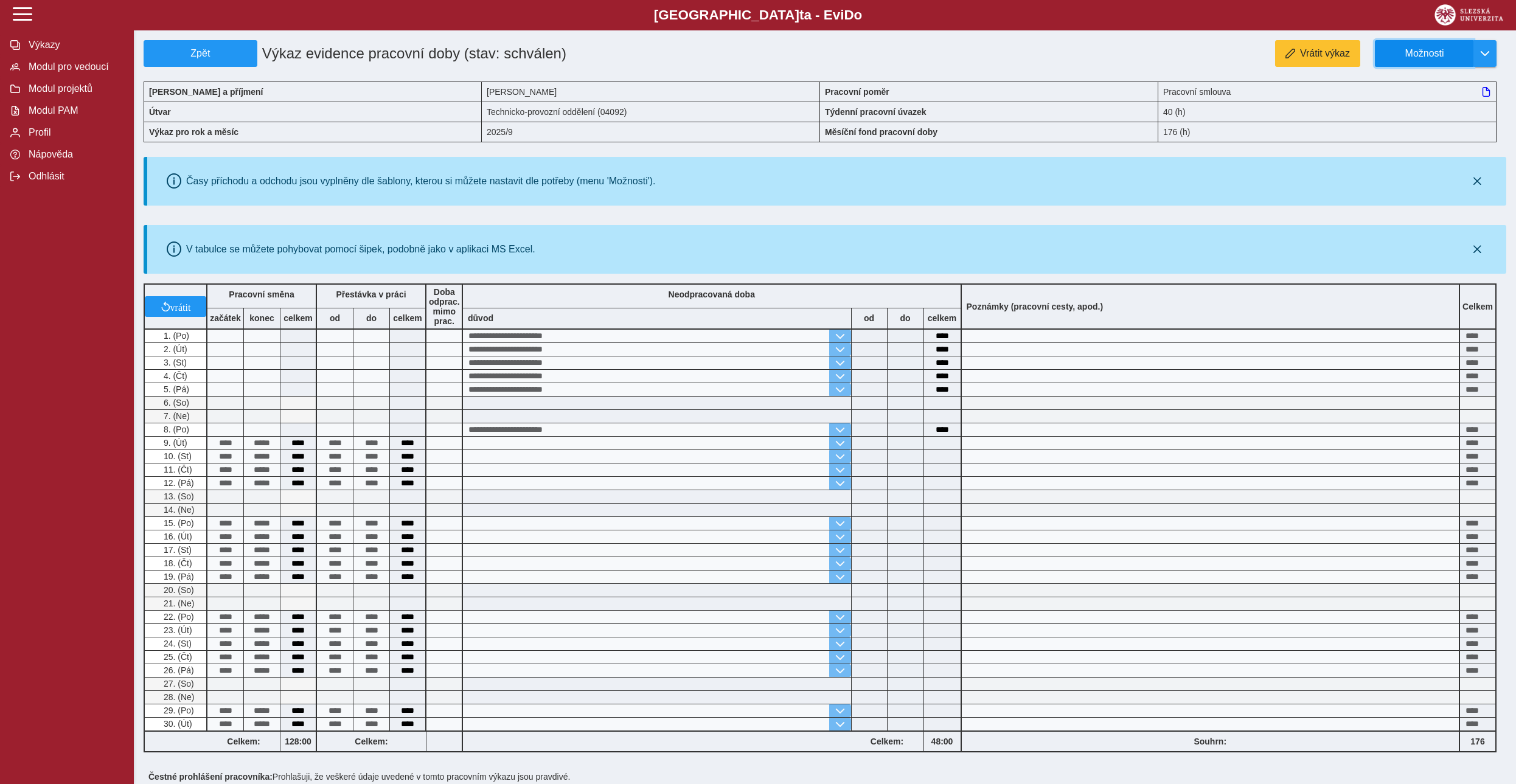
click at [736, 51] on span "Možnosti" at bounding box center [1425, 54] width 78 height 11
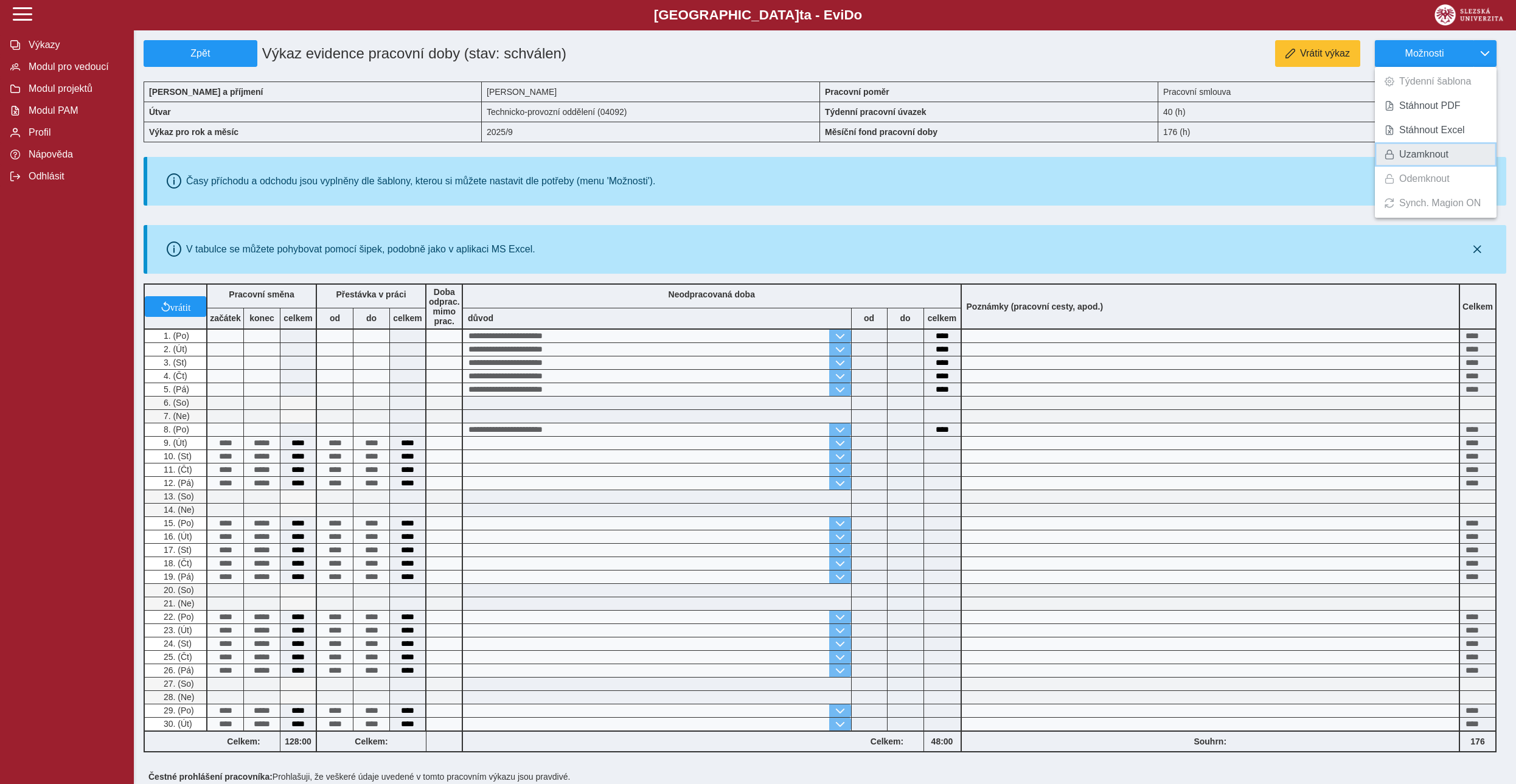
click at [736, 164] on link "Uzamknout" at bounding box center [1436, 154] width 121 height 25
